Goal: Check status

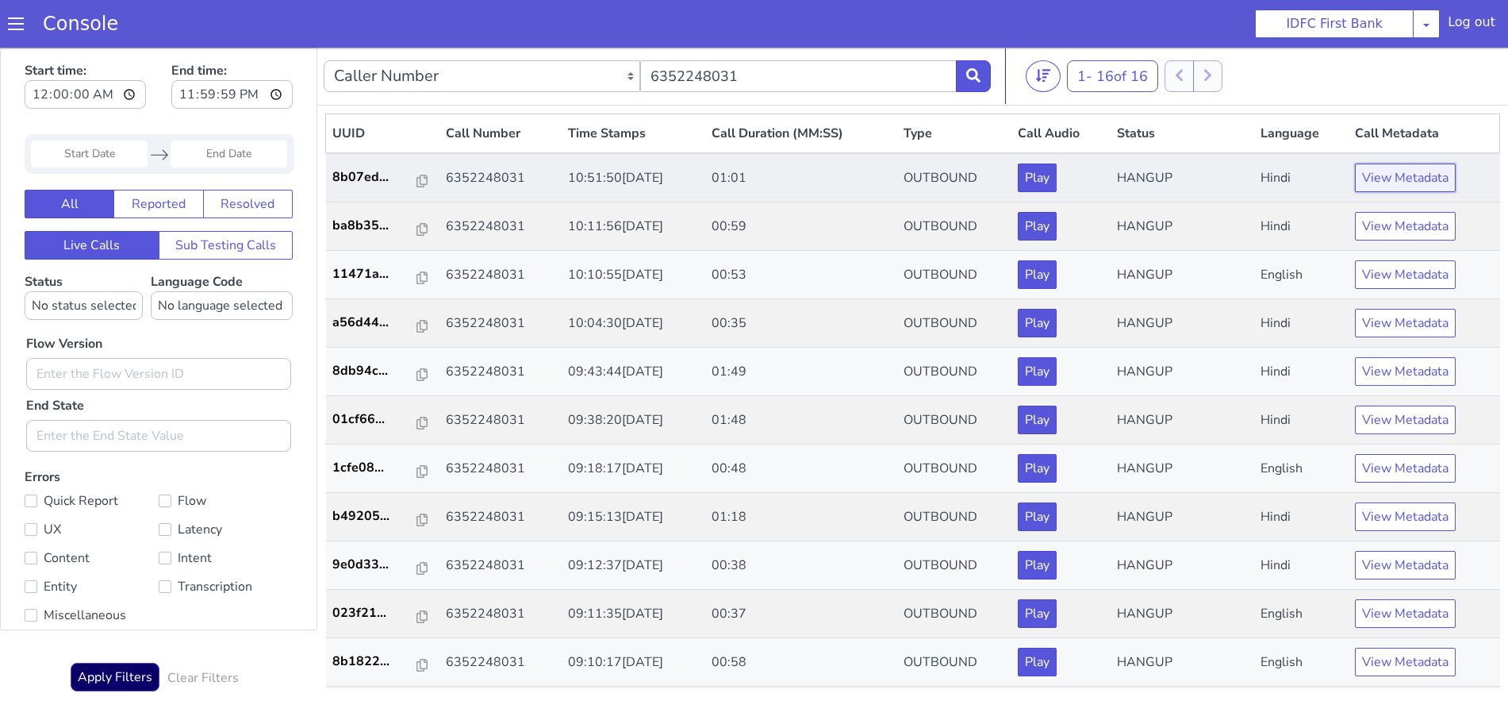
click at [1409, 171] on button "View Metadata" at bounding box center [1405, 177] width 101 height 29
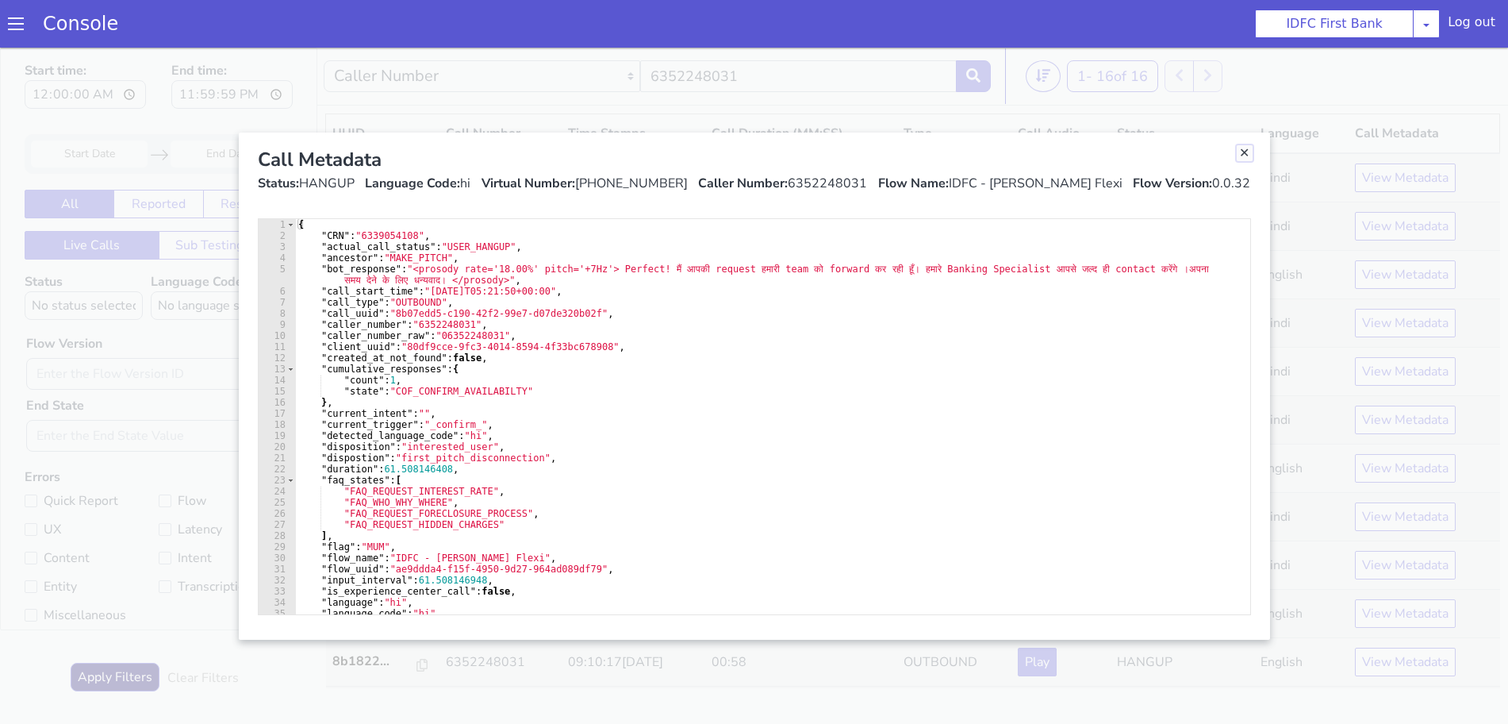
click at [1247, 152] on link "Close" at bounding box center [1245, 153] width 16 height 16
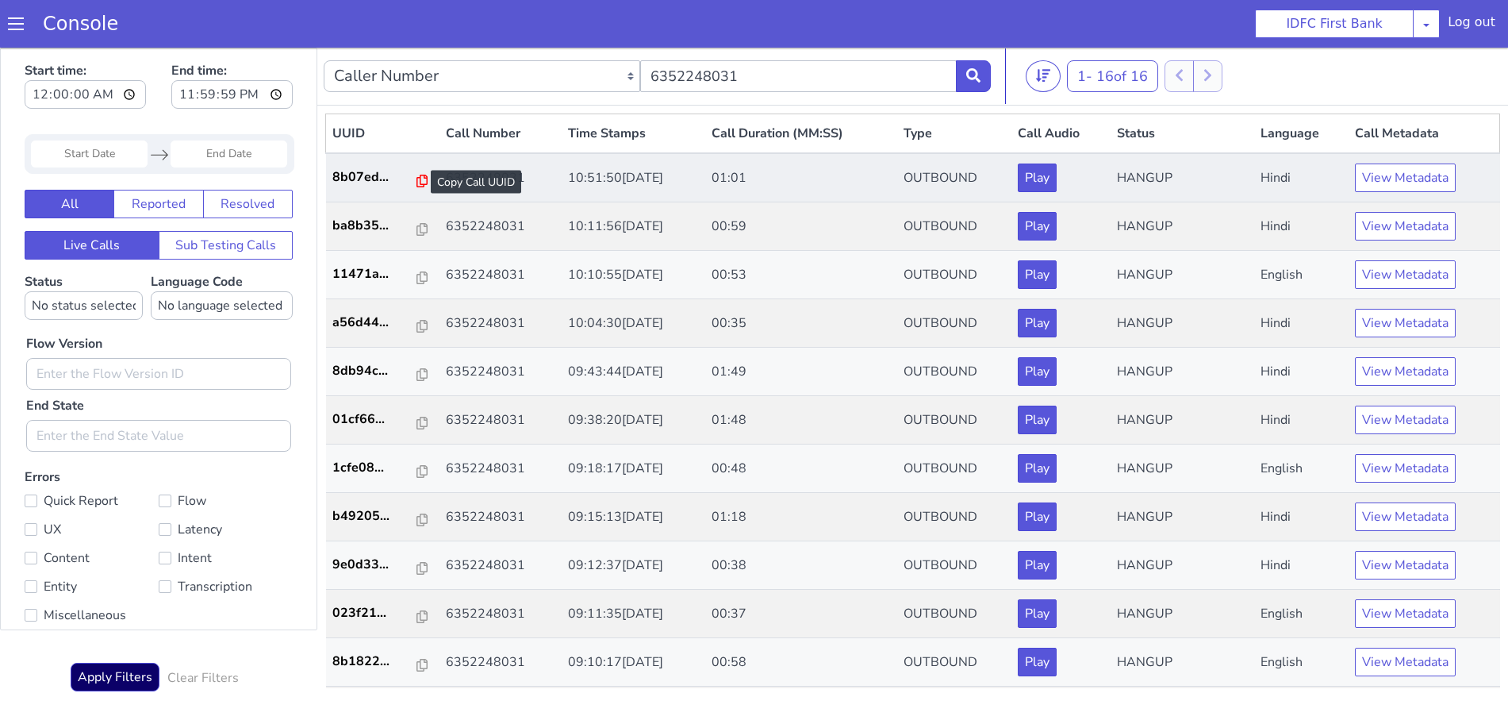
drag, startPoint x: 409, startPoint y: 181, endPoint x: 415, endPoint y: 193, distance: 13.5
click at [417, 181] on icon at bounding box center [422, 181] width 11 height 13
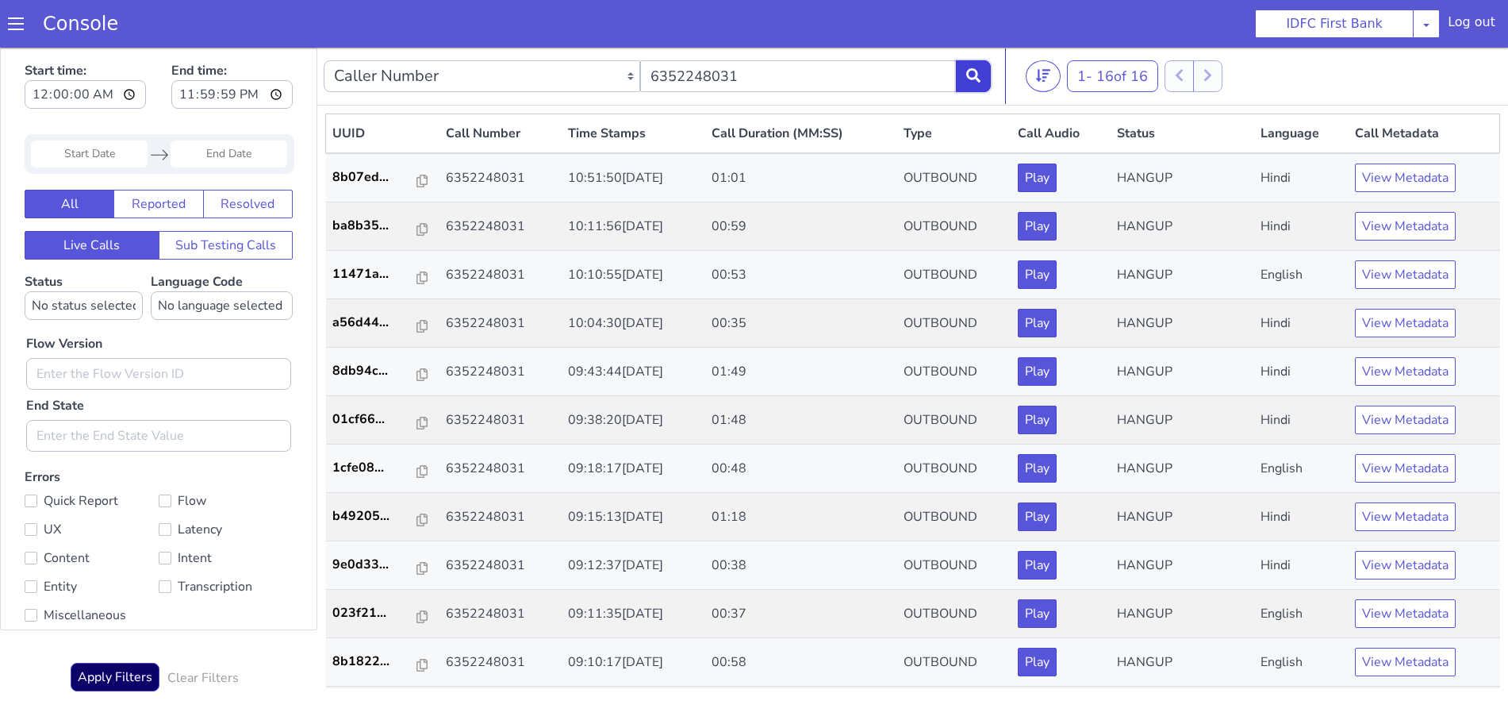
click at [977, 69] on icon at bounding box center [973, 75] width 14 height 14
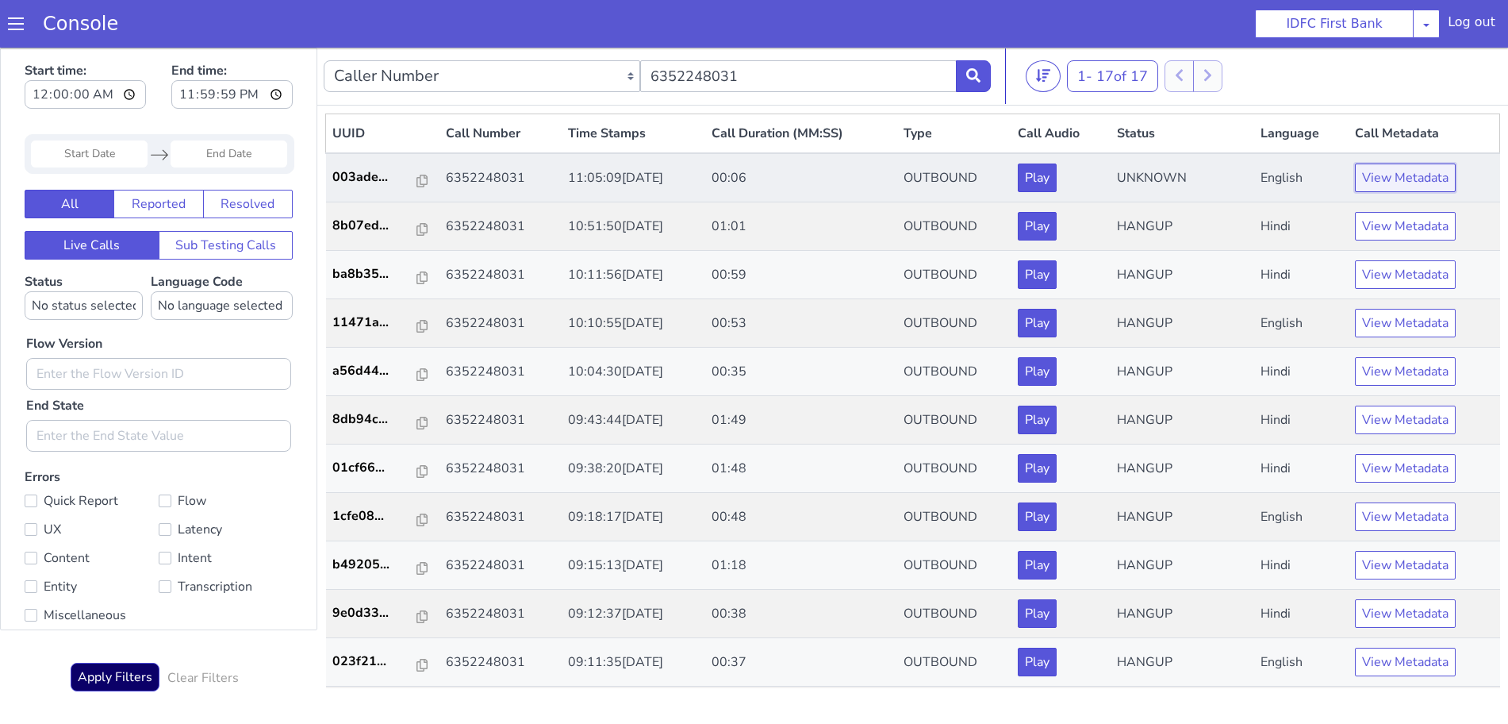
click at [1355, 179] on button "View Metadata" at bounding box center [1405, 177] width 101 height 29
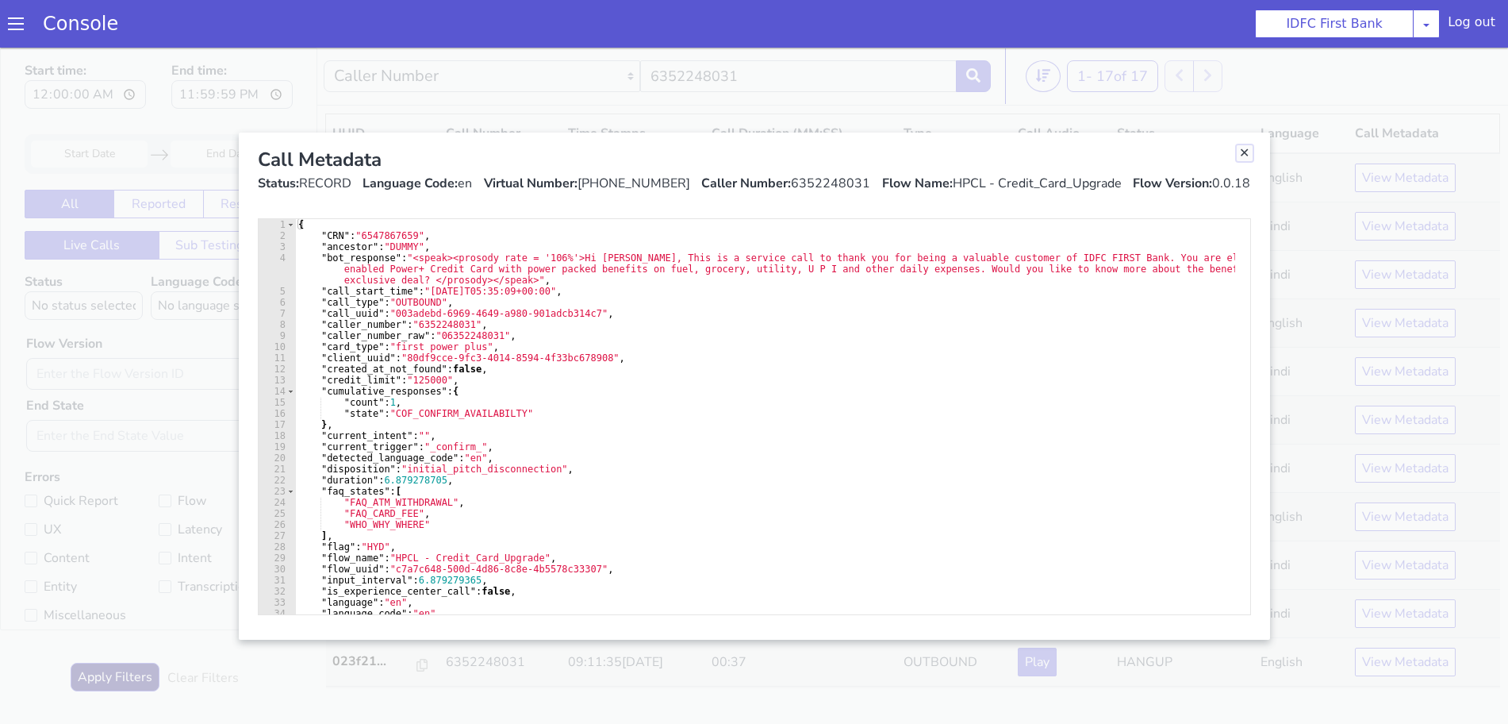
click at [1245, 151] on link "Close" at bounding box center [1245, 153] width 16 height 16
click at [1245, 151] on th "Status" at bounding box center [1183, 134] width 144 height 40
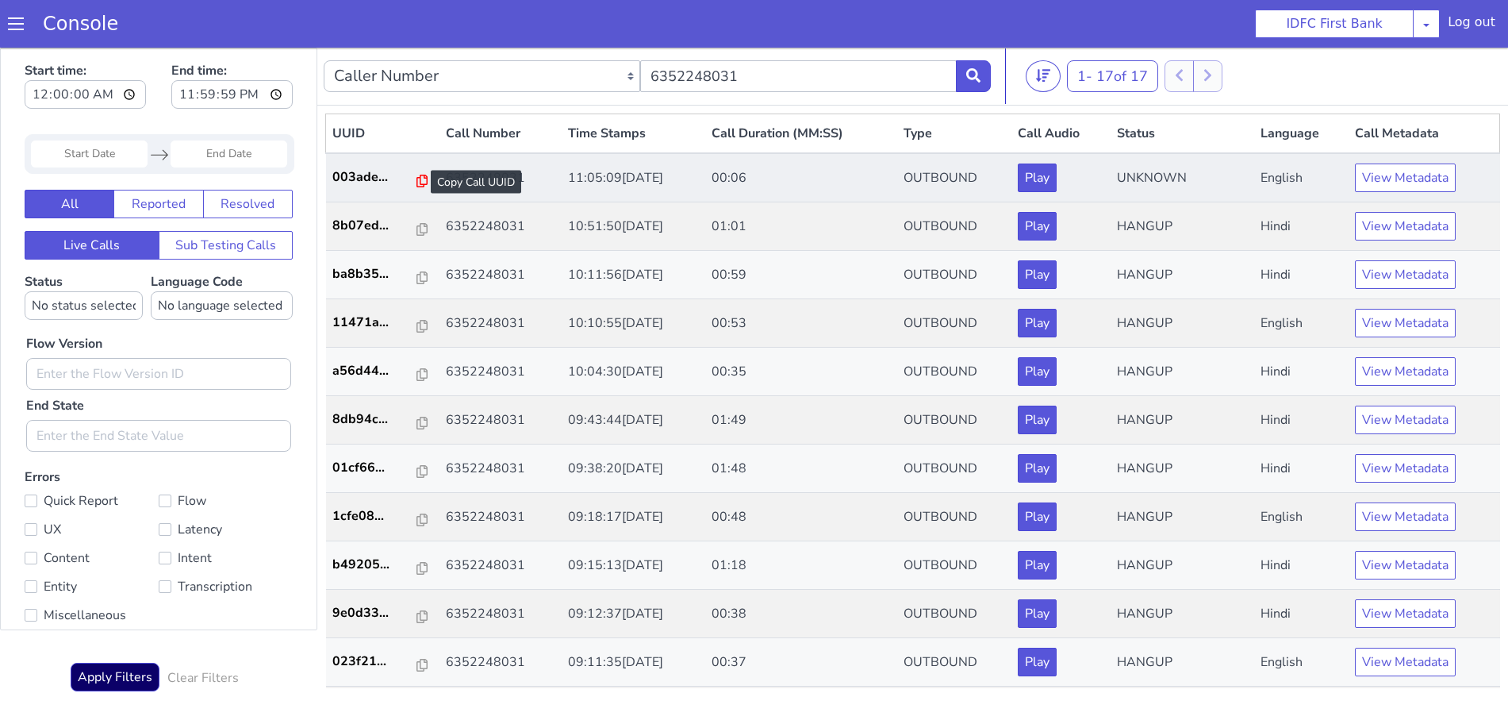
click at [417, 179] on icon at bounding box center [422, 181] width 11 height 13
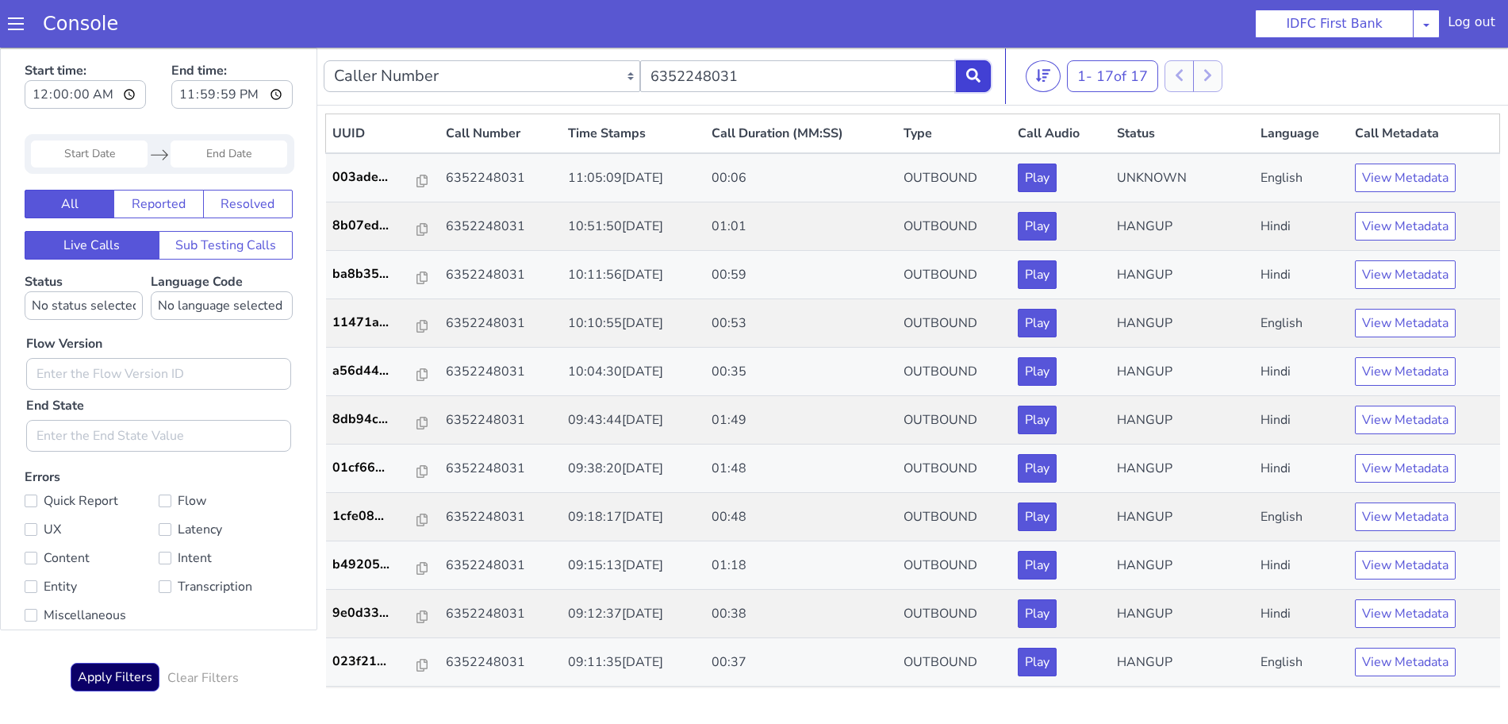
click at [969, 72] on icon at bounding box center [973, 75] width 14 height 14
click at [974, 60] on button at bounding box center [973, 76] width 35 height 32
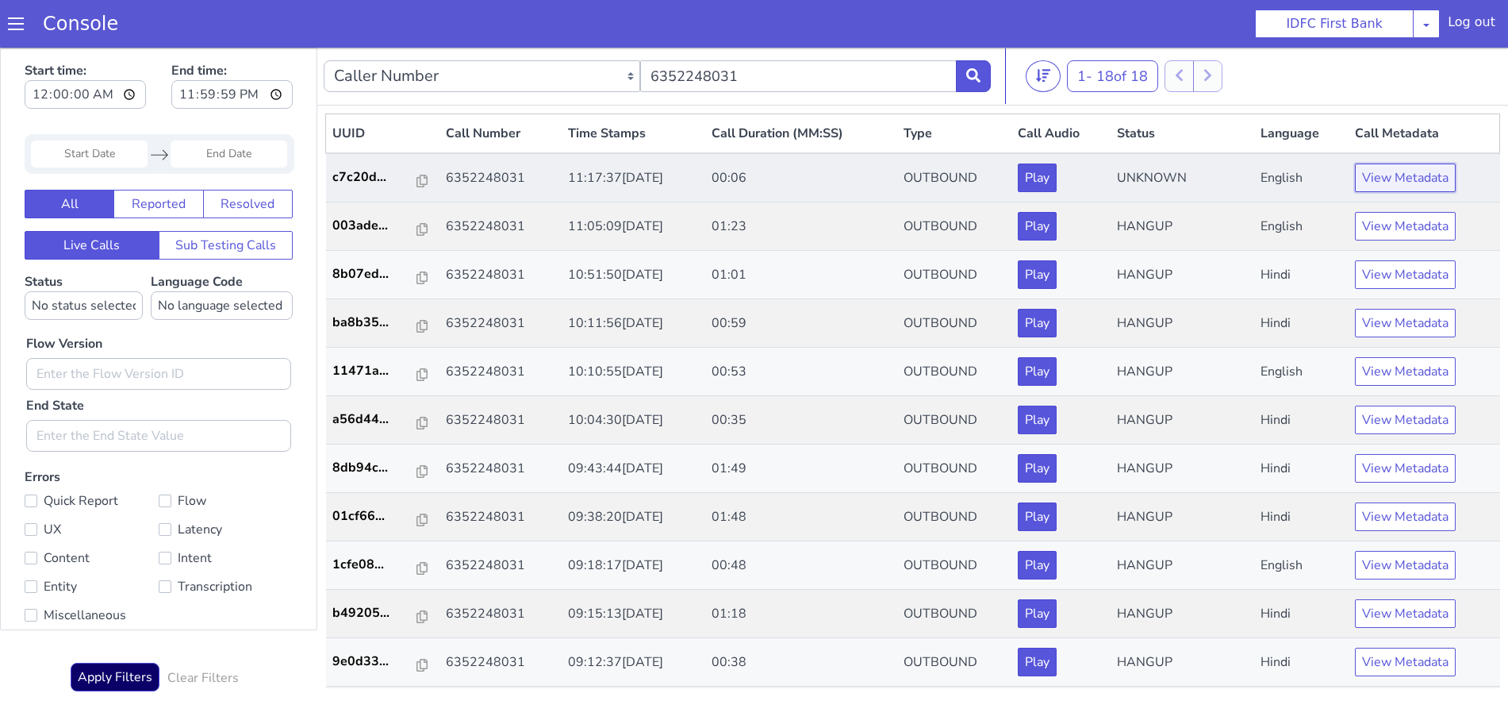
click at [1392, 175] on button "View Metadata" at bounding box center [1405, 177] width 101 height 29
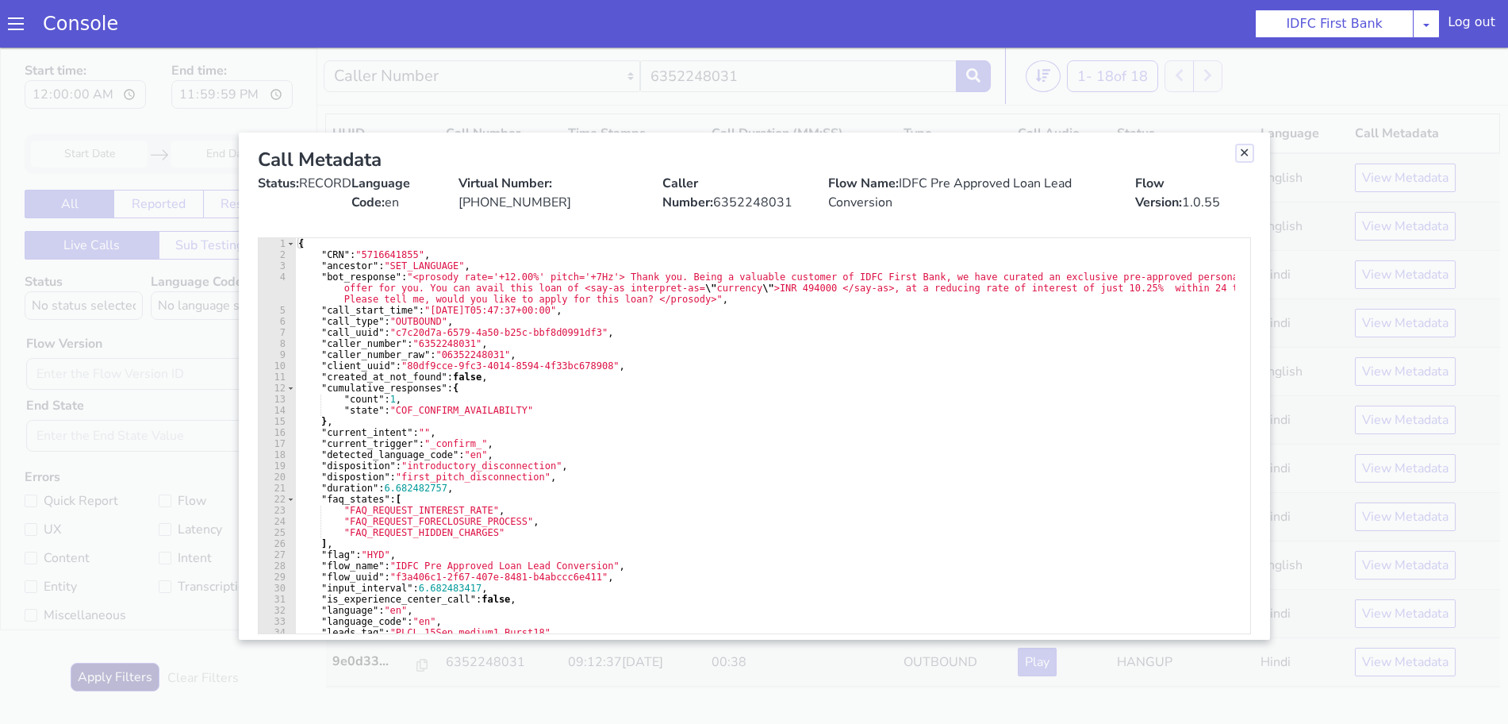
click at [1250, 153] on link "Close" at bounding box center [1245, 153] width 16 height 16
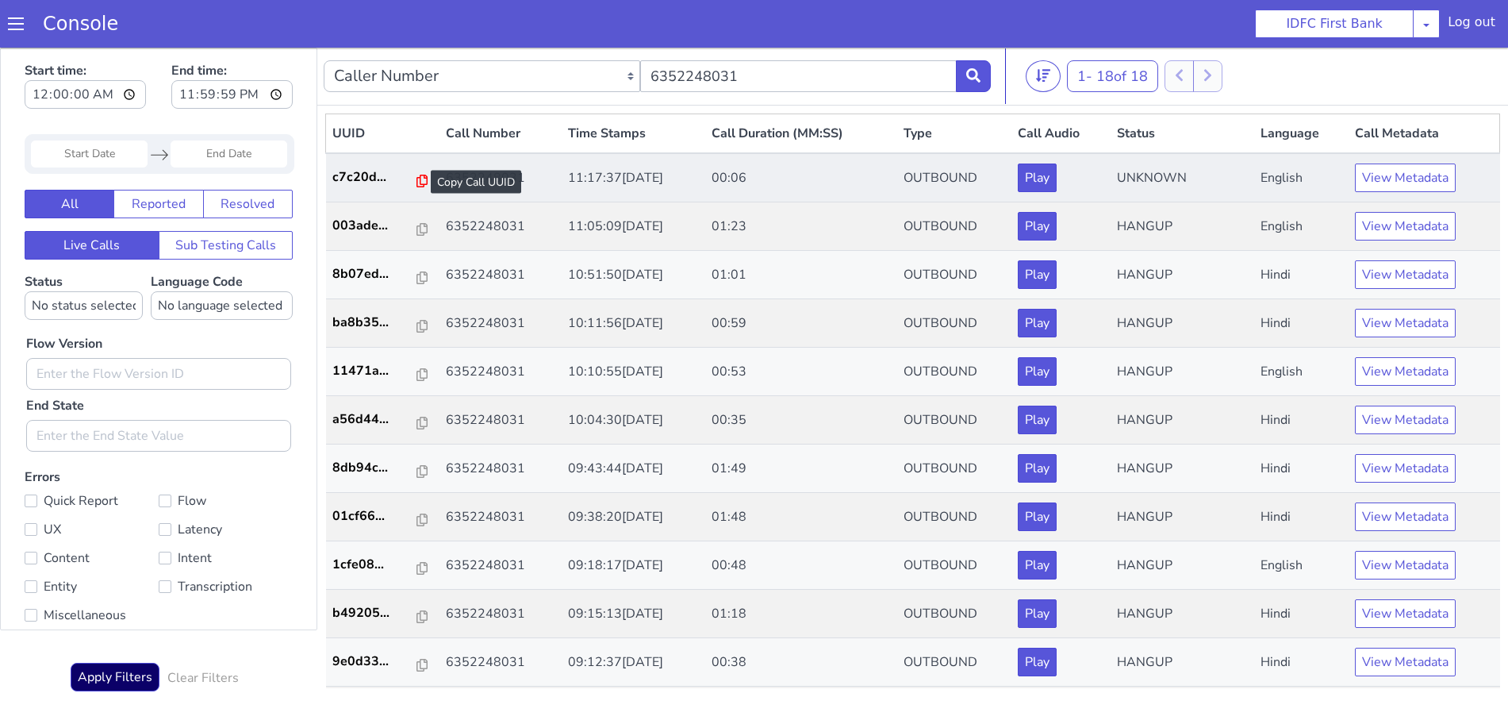
click at [417, 177] on icon at bounding box center [422, 181] width 11 height 13
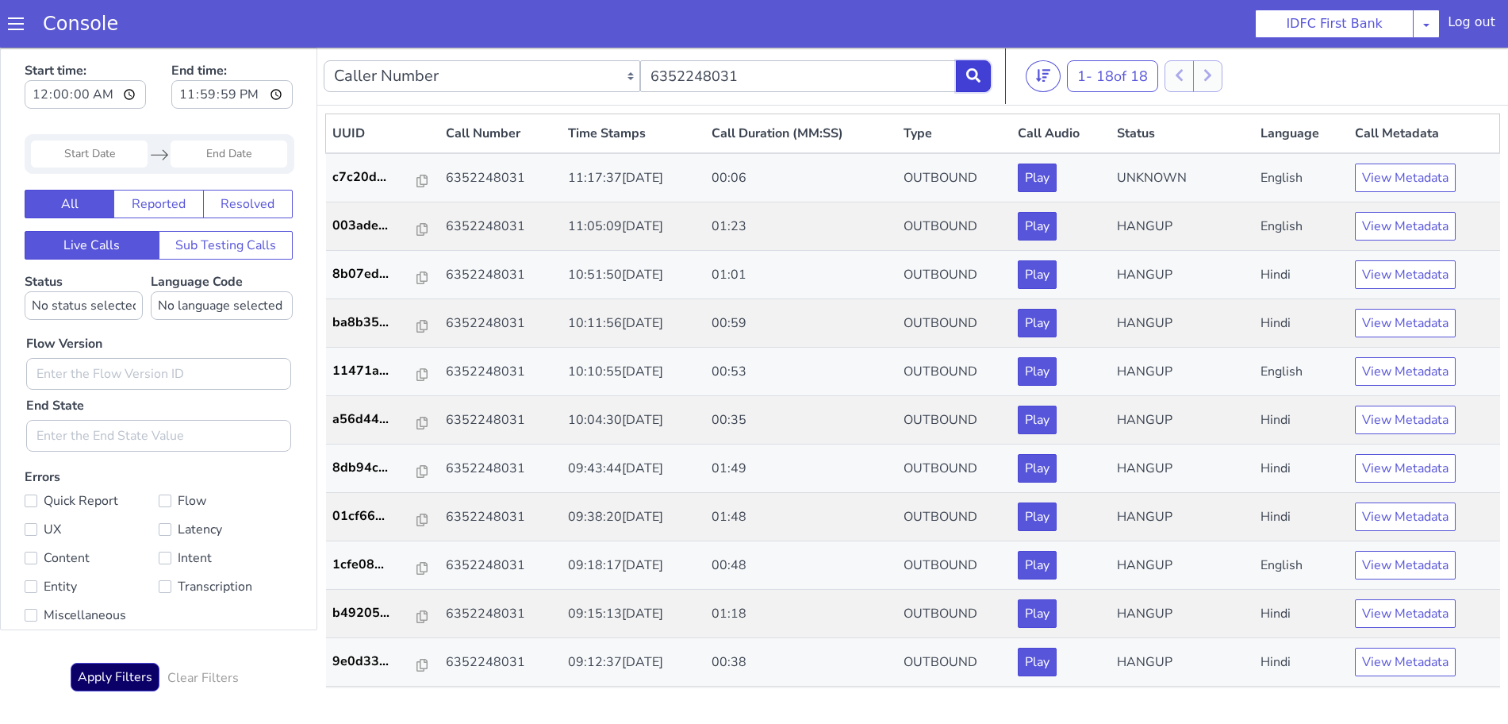
click at [986, 70] on button at bounding box center [973, 76] width 35 height 32
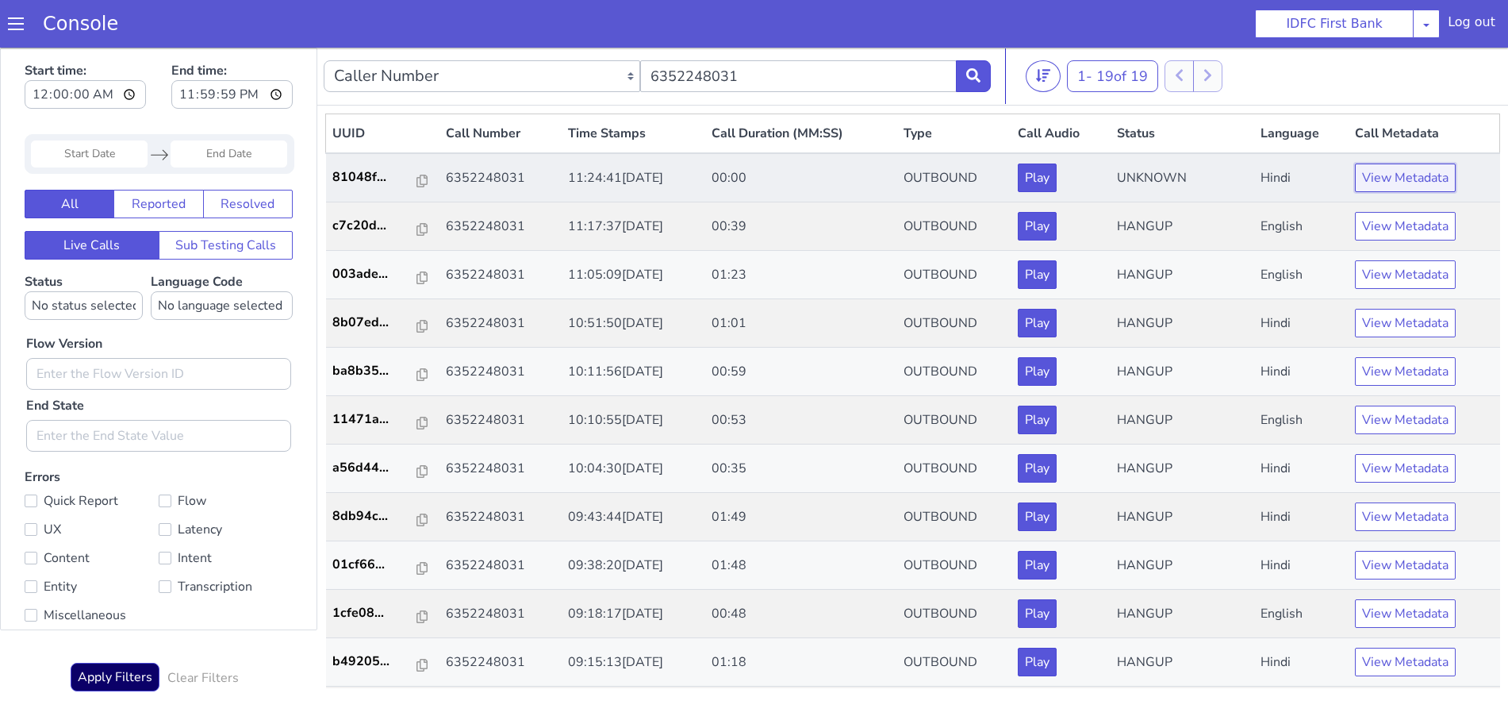
click at [1403, 177] on button "View Metadata" at bounding box center [1405, 177] width 101 height 29
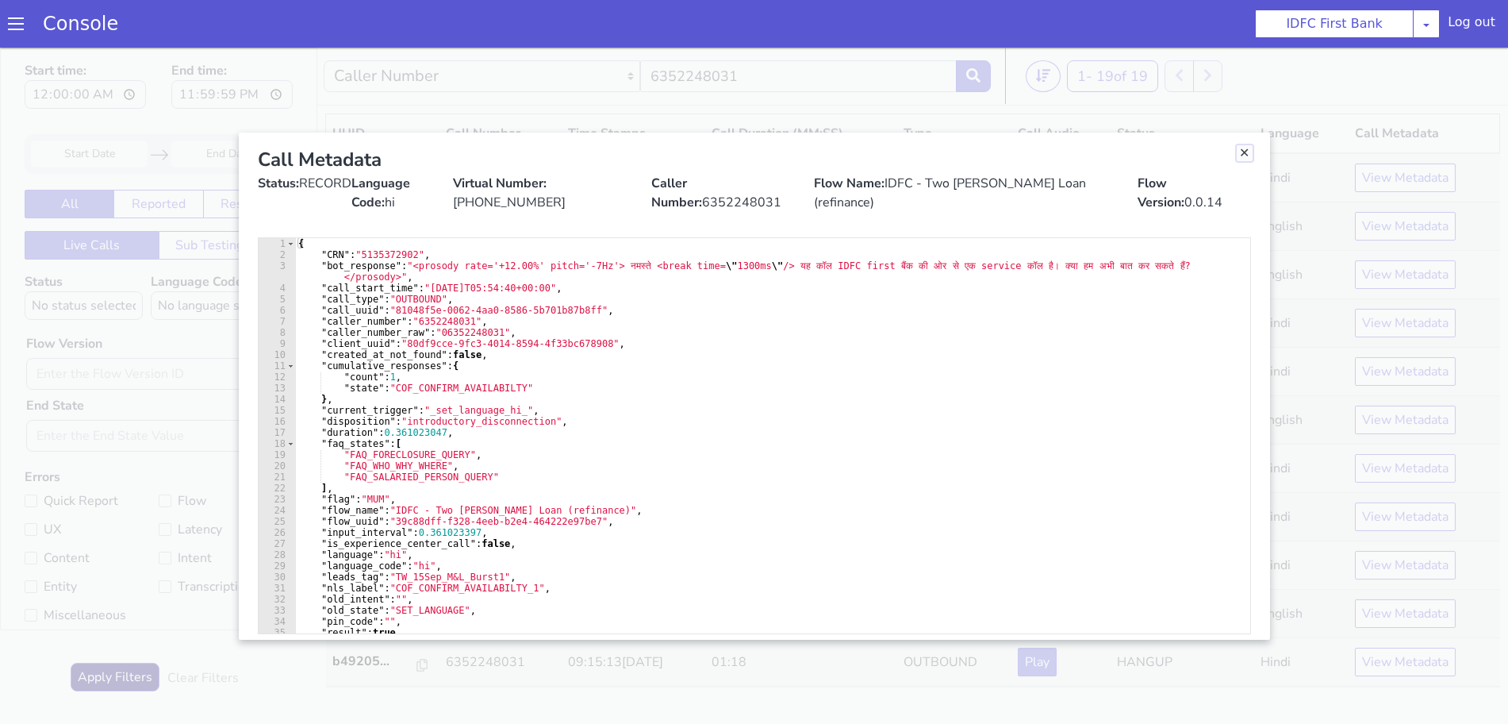
click at [1246, 153] on link "Close" at bounding box center [1245, 153] width 16 height 16
click at [1246, 153] on td "UNKNOWN" at bounding box center [1183, 177] width 144 height 49
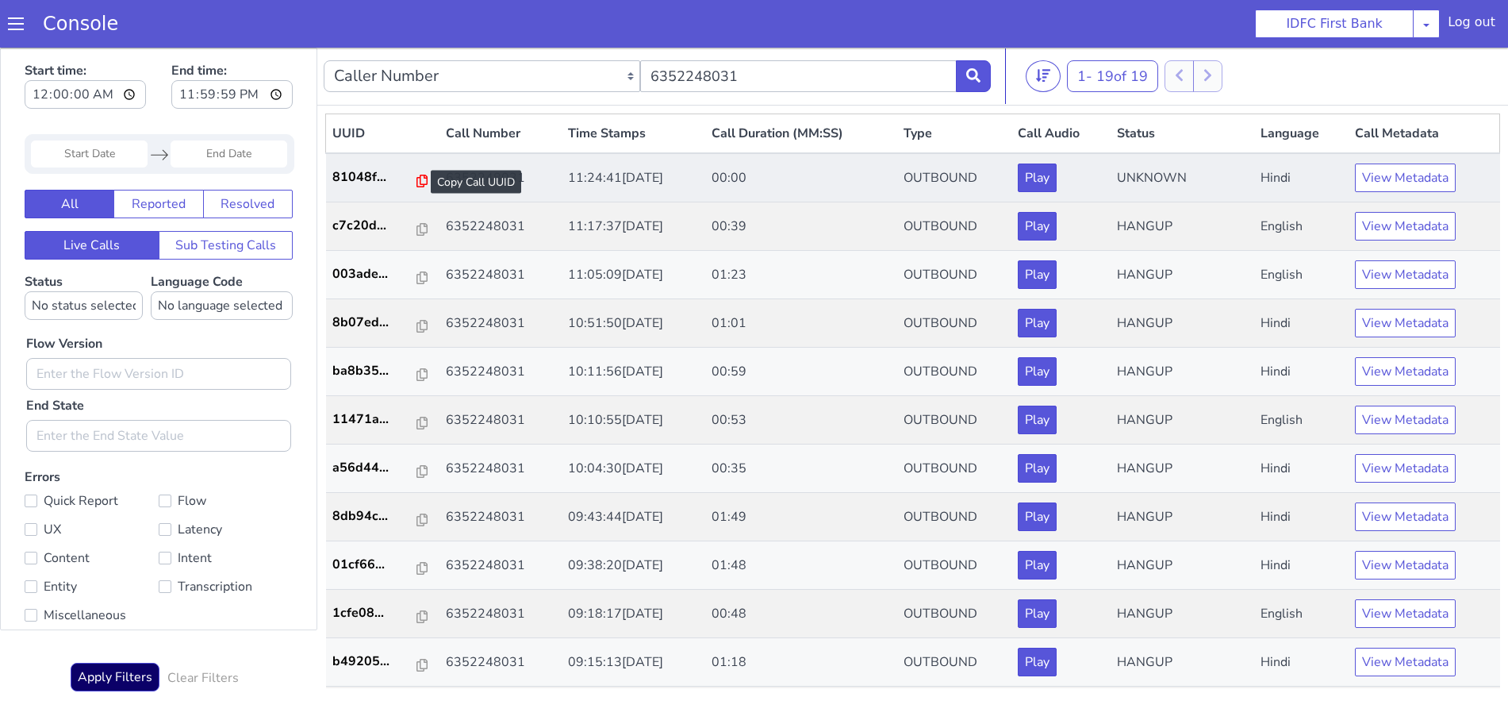
click at [417, 182] on icon at bounding box center [422, 181] width 11 height 13
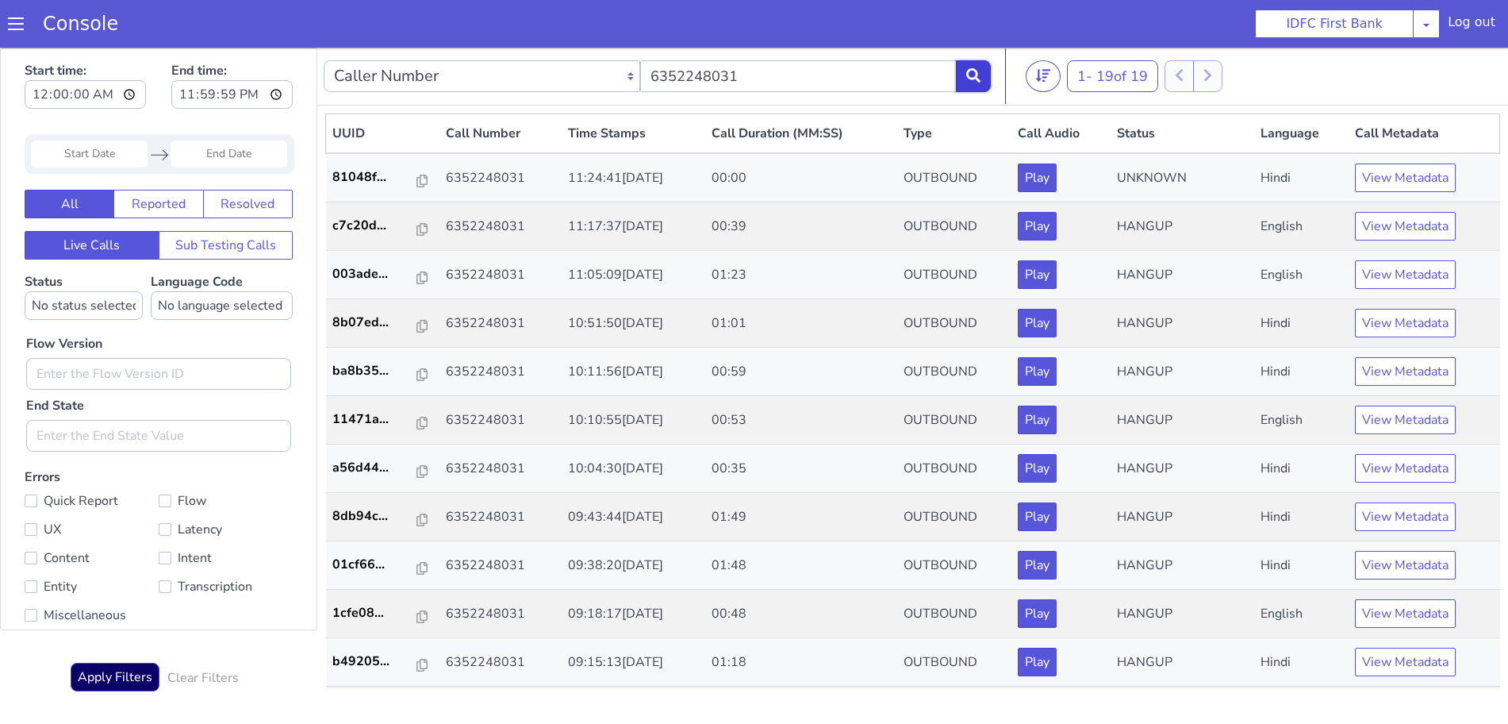
click at [979, 65] on button at bounding box center [973, 76] width 35 height 32
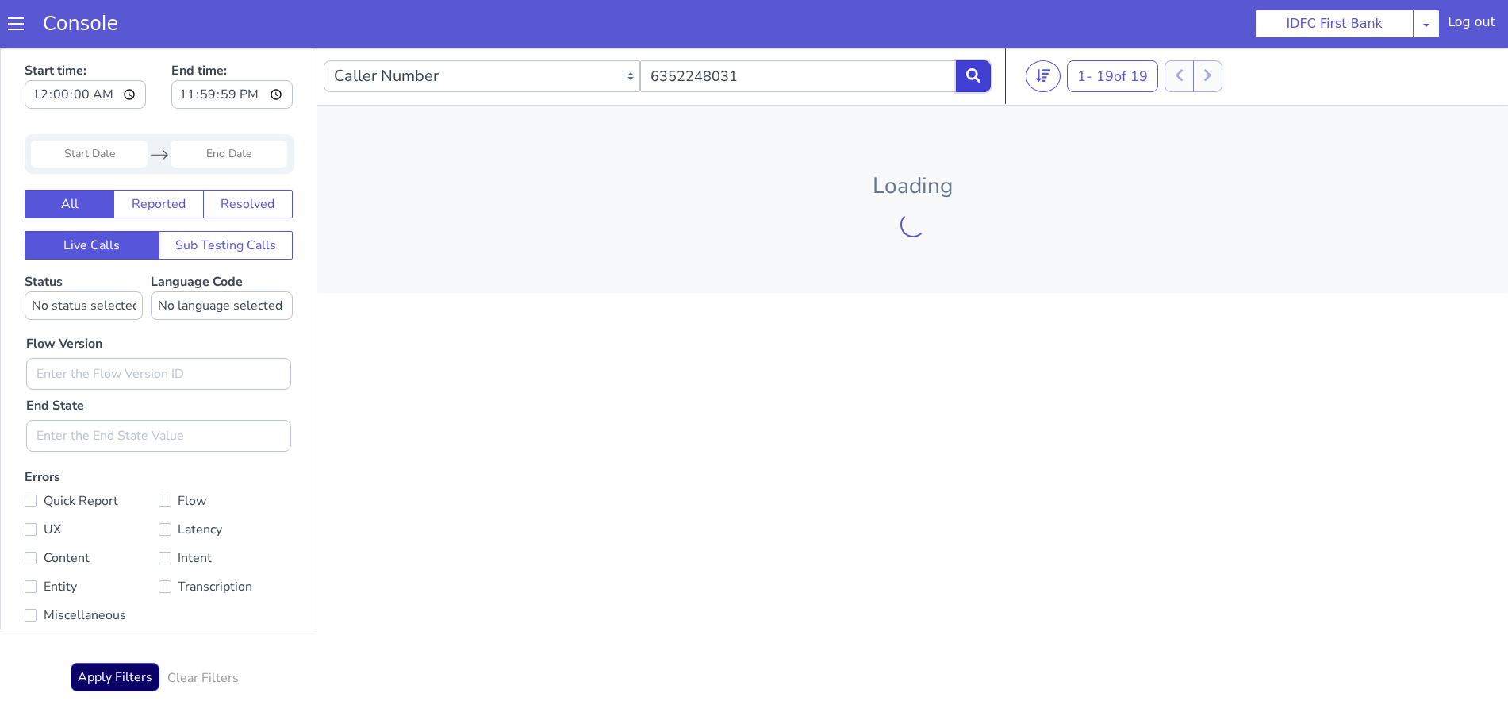
click at [974, 74] on icon at bounding box center [973, 75] width 14 height 14
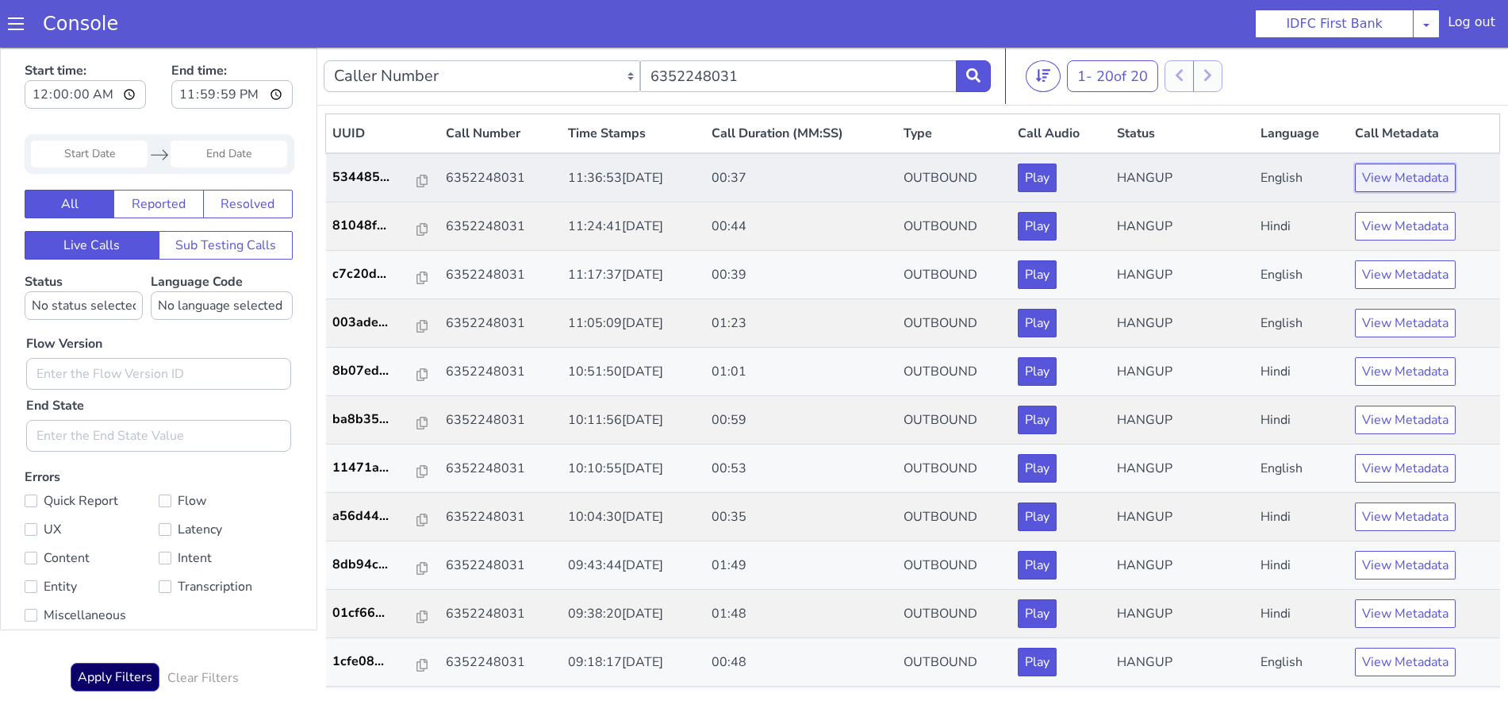
click at [1385, 178] on button "View Metadata" at bounding box center [1405, 177] width 101 height 29
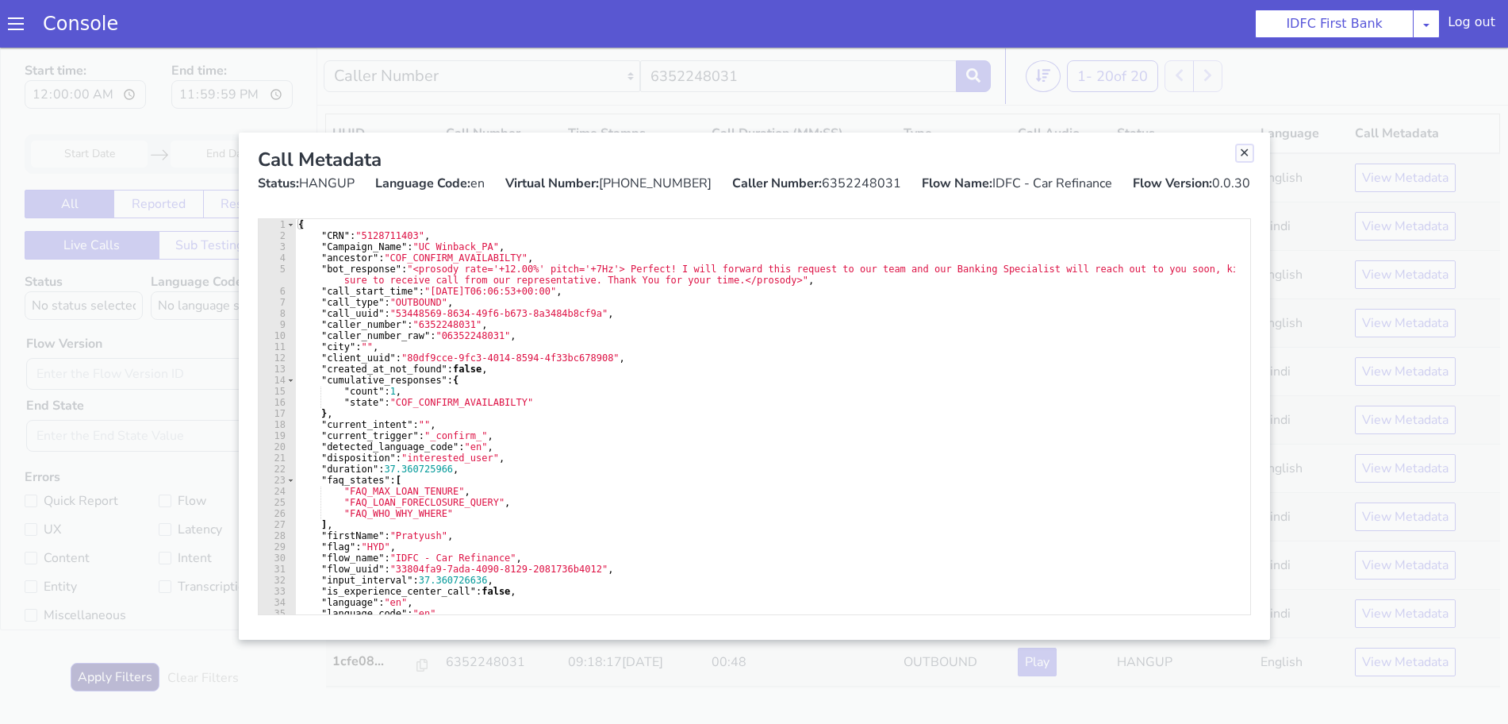
click at [1241, 152] on link "Close" at bounding box center [1245, 153] width 16 height 16
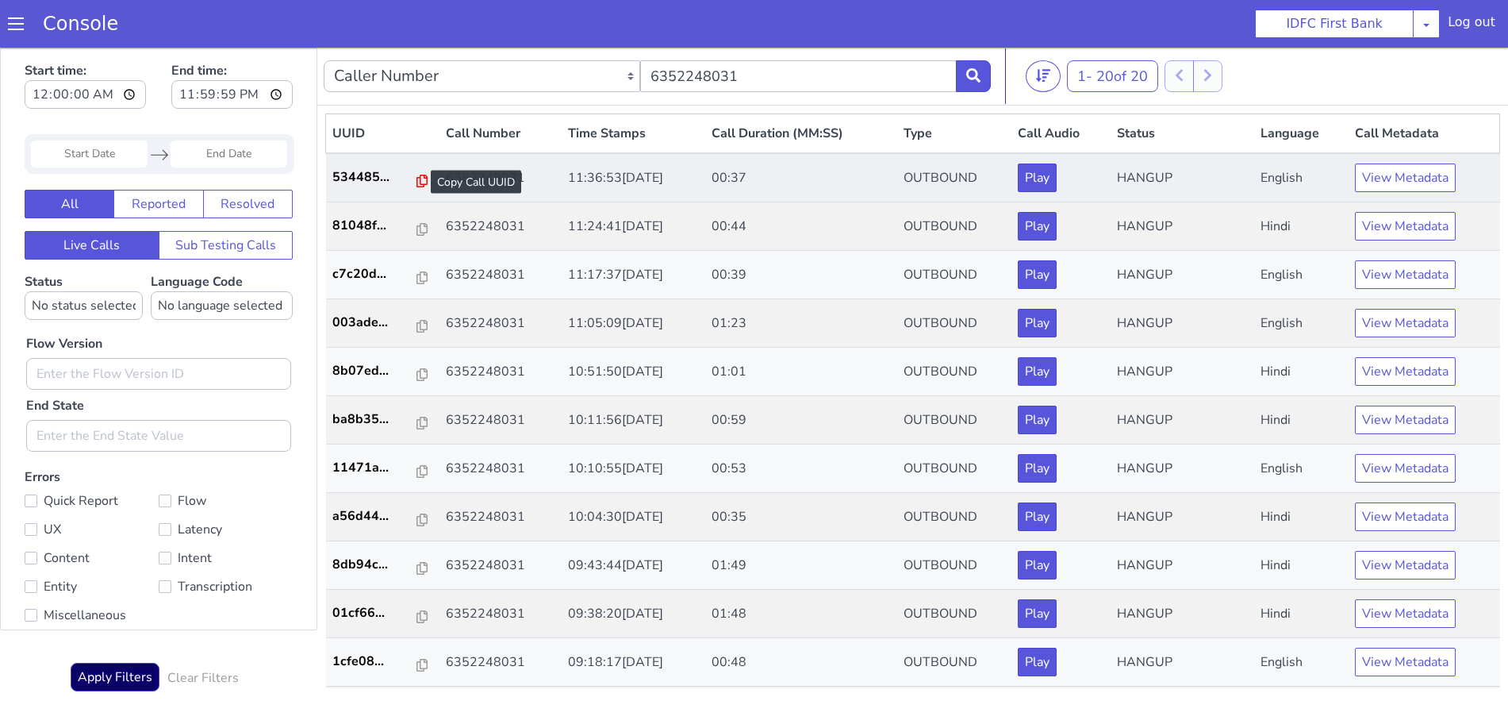
click at [417, 183] on icon at bounding box center [422, 181] width 11 height 13
